Goal: Navigation & Orientation: Go to known website

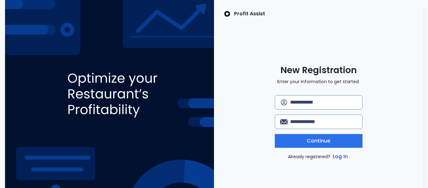
click at [336, 158] on link "Log in" at bounding box center [340, 157] width 18 height 8
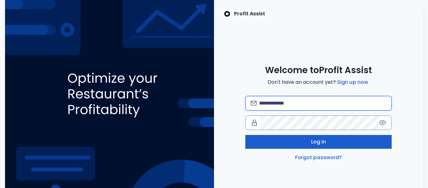
type input "**********"
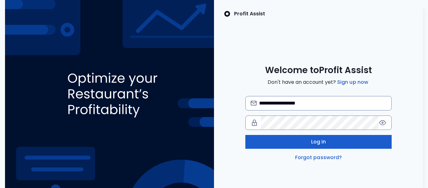
click at [322, 145] on span "Log in" at bounding box center [318, 142] width 15 height 8
